Goal: Transaction & Acquisition: Purchase product/service

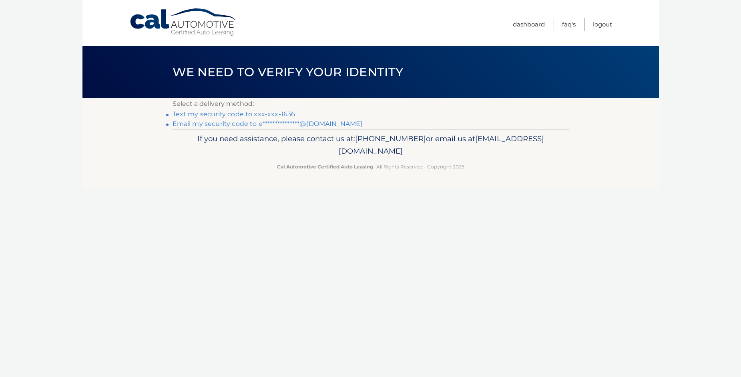
click at [266, 113] on link "Text my security code to xxx-xxx-1636" at bounding box center [234, 114] width 123 height 8
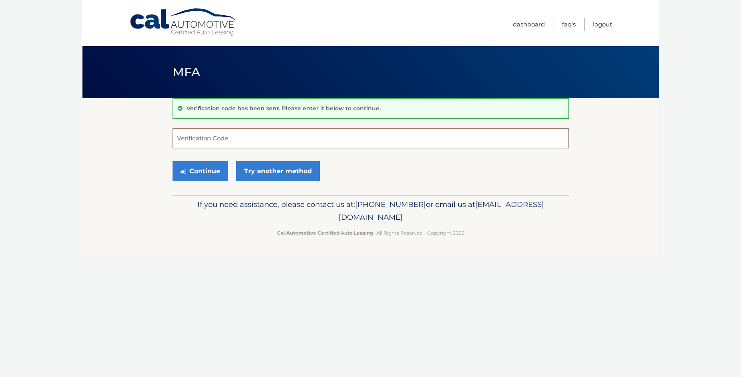
click at [263, 140] on input "Verification Code" at bounding box center [371, 138] width 397 height 20
type input "952917"
click at [195, 172] on button "Continue" at bounding box center [201, 171] width 56 height 20
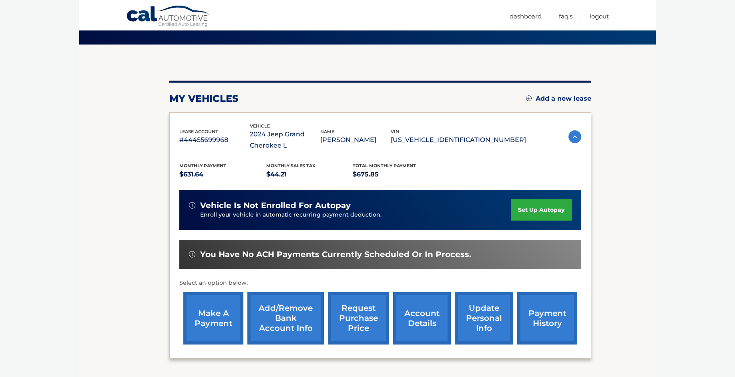
scroll to position [80, 0]
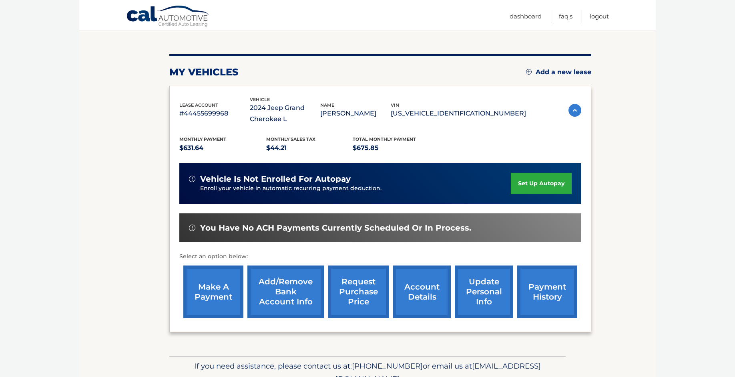
click at [205, 294] on link "make a payment" at bounding box center [213, 291] width 60 height 52
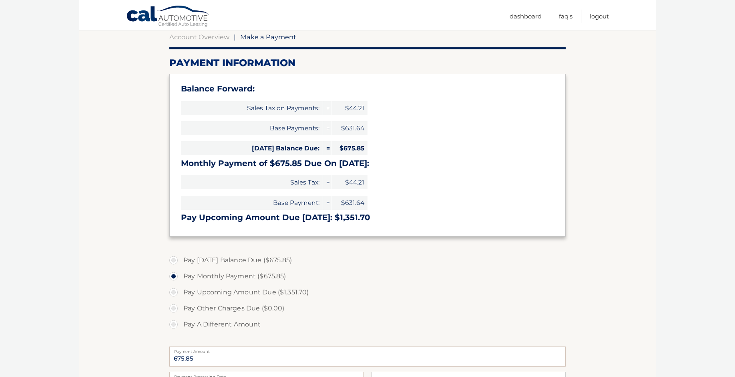
scroll to position [80, 0]
click at [175, 258] on label "Pay Today's Balance Due ($675.85)" at bounding box center [367, 260] width 397 height 16
click at [175, 258] on input "Pay Today's Balance Due ($675.85)" at bounding box center [177, 258] width 8 height 13
radio input "true"
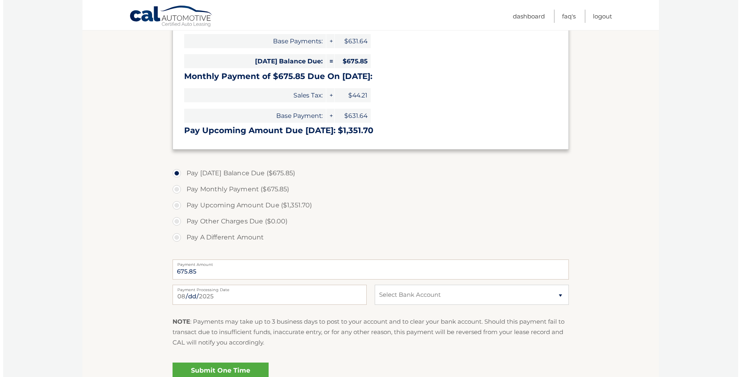
scroll to position [240, 0]
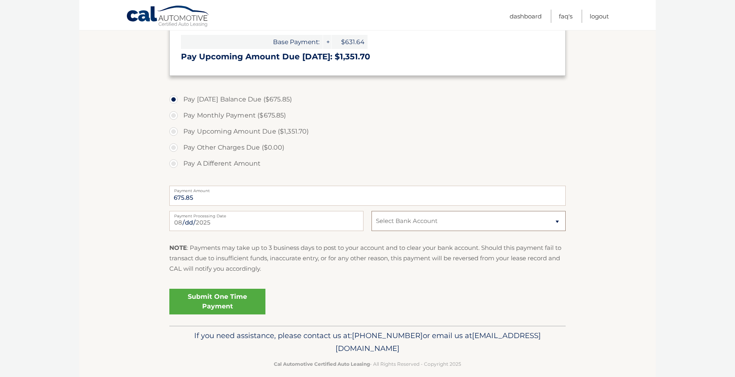
click at [412, 220] on select "Select Bank Account Checking WELLS FARGO BANK, NA *****5342 Checking JPMORGAN C…" at bounding box center [469, 221] width 194 height 20
select select "ZTExZmFmYTEtYjFjZi00YzQyLTgyNjktMDcxNjVlMTFhYjg4"
click at [372, 211] on select "Select Bank Account Checking WELLS FARGO BANK, NA *****5342 Checking JPMORGAN C…" at bounding box center [469, 221] width 194 height 20
click at [210, 299] on link "Submit One Time Payment" at bounding box center [217, 301] width 96 height 26
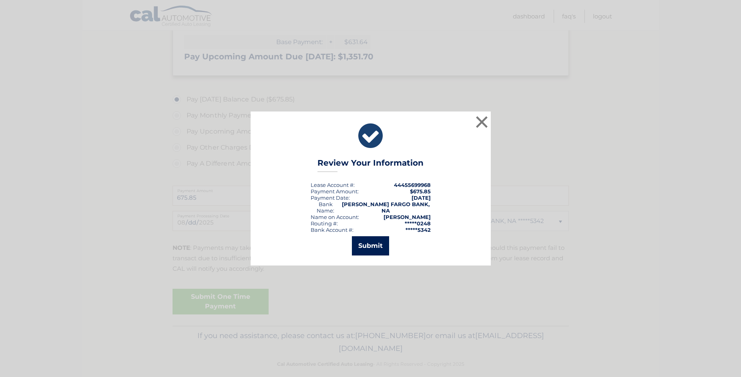
click at [369, 238] on button "Submit" at bounding box center [370, 245] width 37 height 19
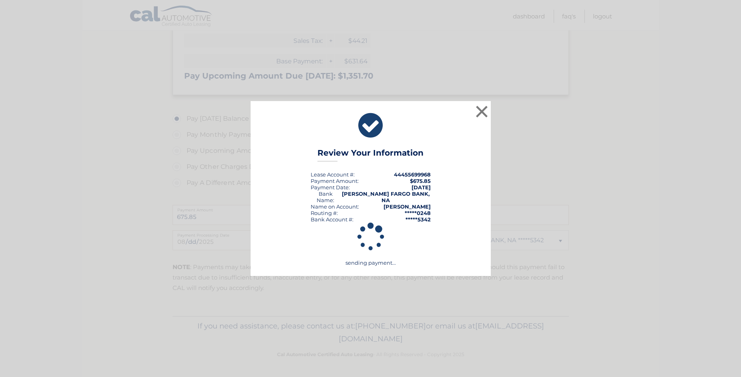
scroll to position [221, 0]
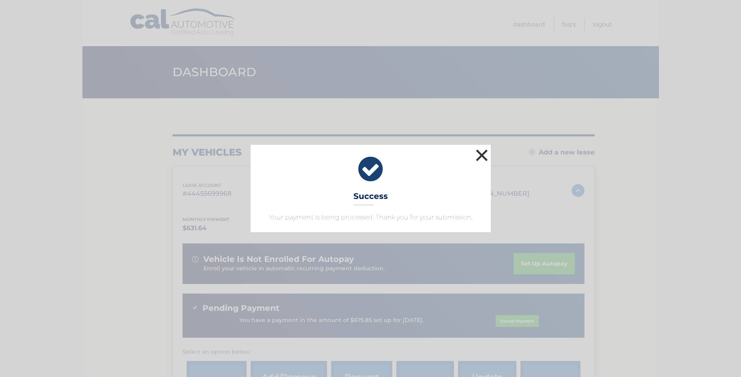
click at [483, 154] on button "×" at bounding box center [482, 155] width 16 height 16
